Goal: Navigation & Orientation: Find specific page/section

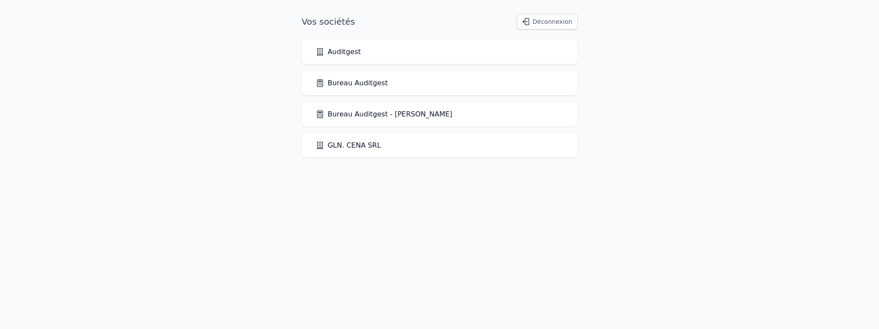
click at [388, 87] on div "Bureau Auditgest" at bounding box center [440, 83] width 248 height 10
click at [357, 78] on link "Bureau Auditgest" at bounding box center [352, 83] width 72 height 10
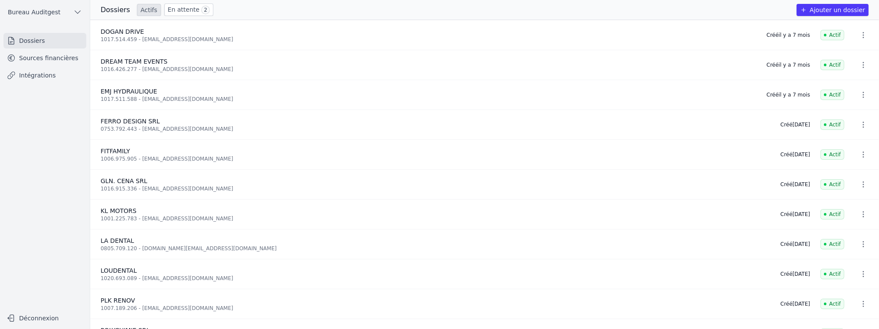
click at [44, 75] on link "Intégrations" at bounding box center [44, 76] width 83 height 16
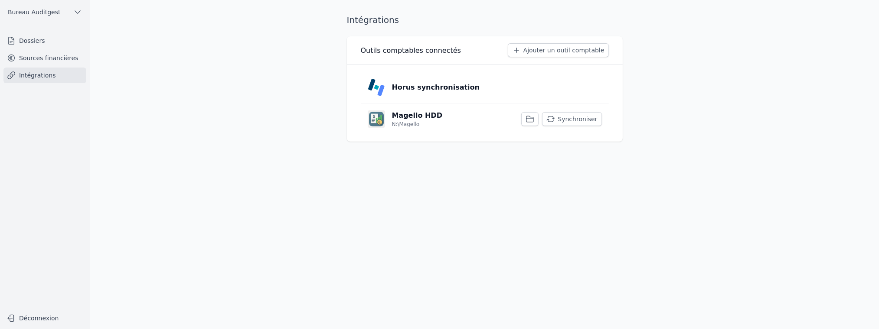
click at [56, 57] on link "Sources financières" at bounding box center [44, 58] width 83 height 16
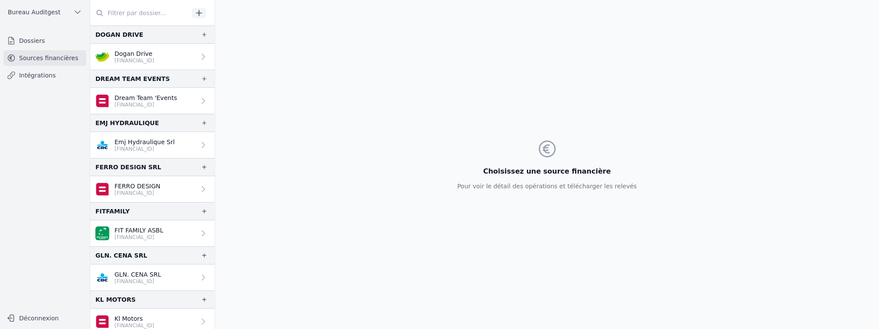
click at [151, 140] on p "Emj Hydraulique Srl" at bounding box center [144, 142] width 60 height 9
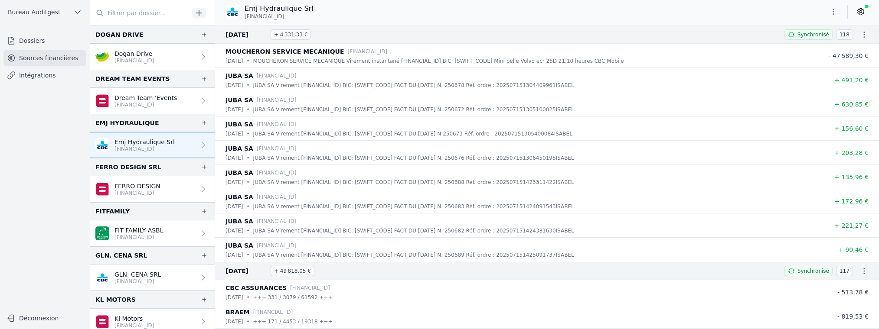
click at [861, 36] on icon "button" at bounding box center [864, 34] width 9 height 9
click at [673, 37] on div at bounding box center [439, 164] width 879 height 329
click at [25, 44] on link "Dossiers" at bounding box center [44, 41] width 83 height 16
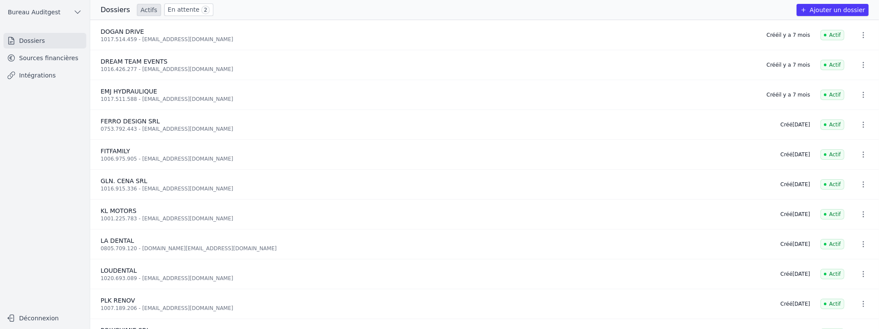
click at [42, 57] on link "Sources financières" at bounding box center [44, 58] width 83 height 16
